Goal: Information Seeking & Learning: Learn about a topic

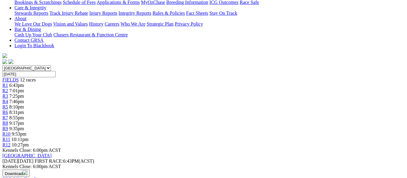
scroll to position [120, 0]
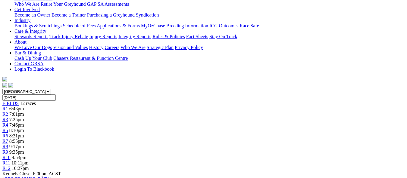
scroll to position [120, 0]
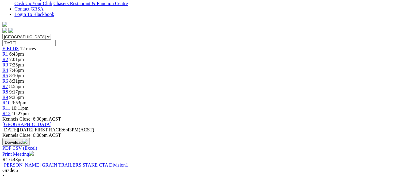
scroll to position [181, 0]
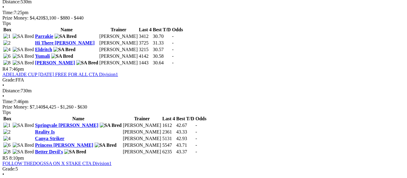
scroll to position [542, 0]
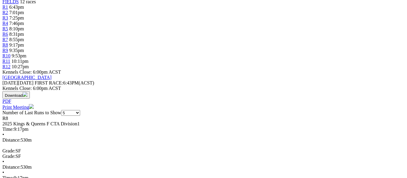
scroll to position [211, 0]
